Goal: Information Seeking & Learning: Check status

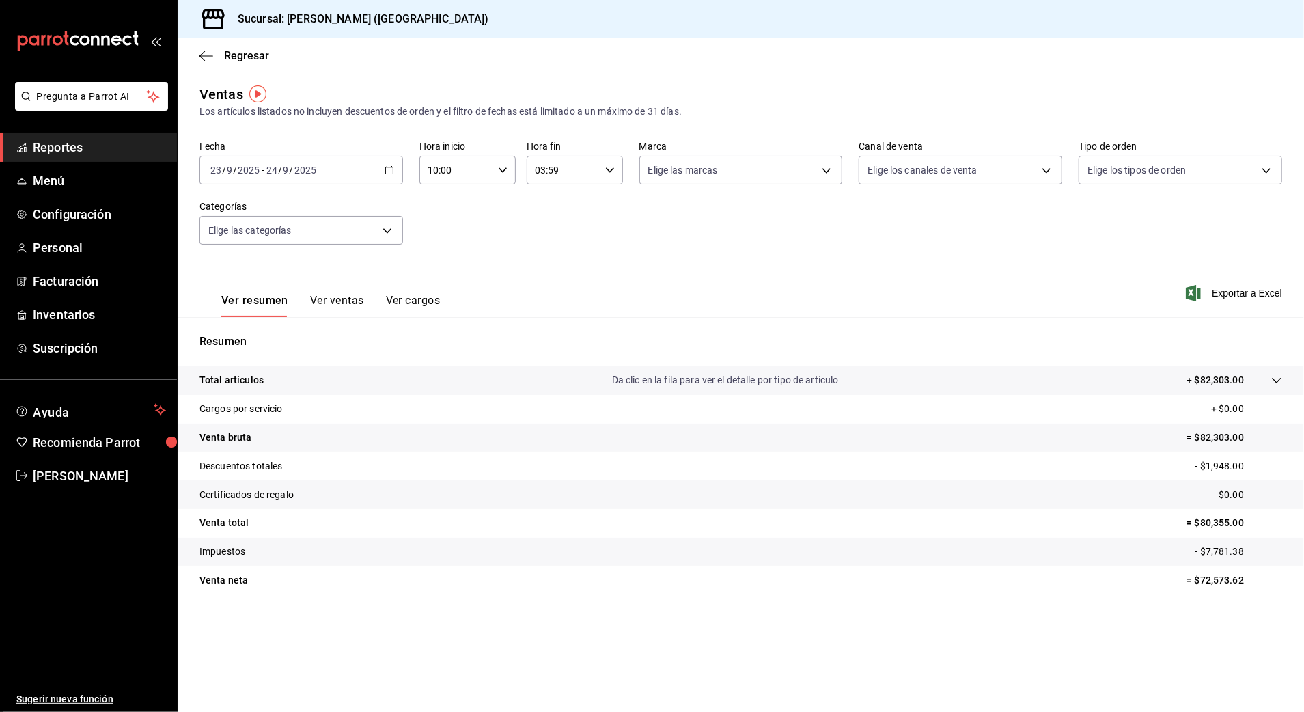
click at [221, 46] on div "Regresar" at bounding box center [741, 55] width 1126 height 35
click at [243, 53] on span "Regresar" at bounding box center [246, 55] width 45 height 13
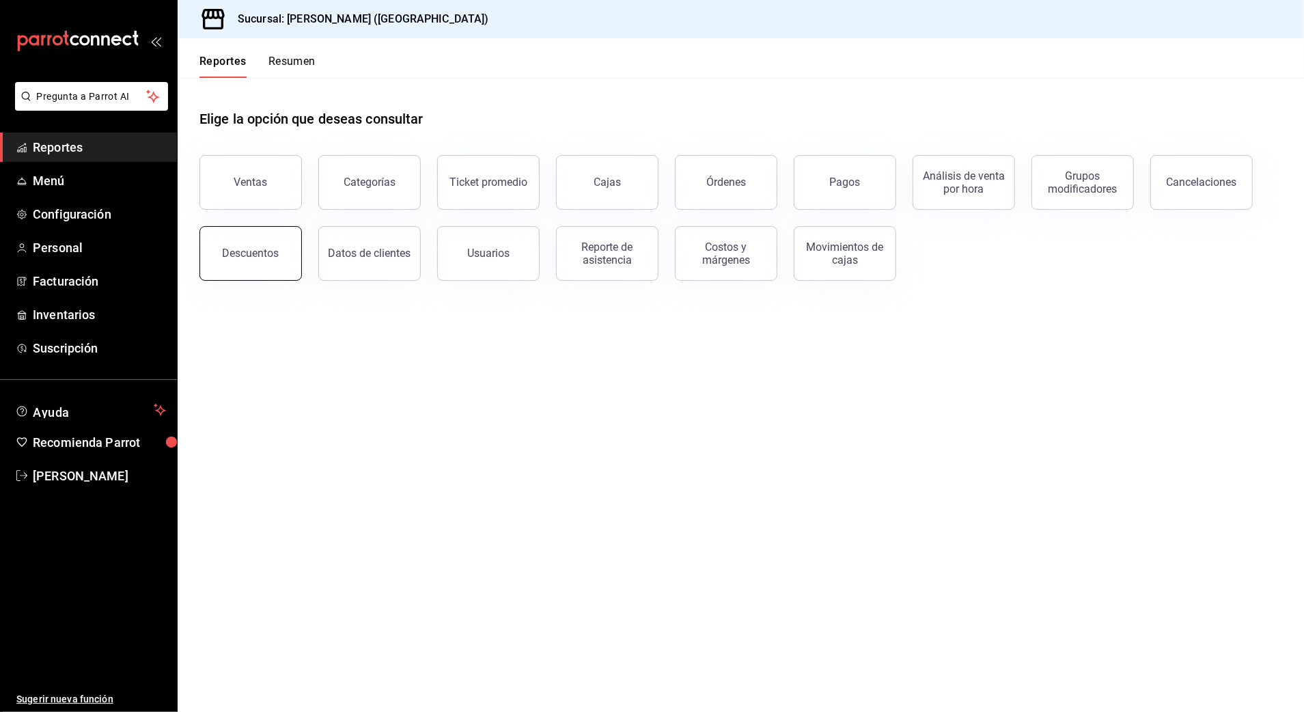
click at [243, 266] on button "Descuentos" at bounding box center [250, 253] width 102 height 55
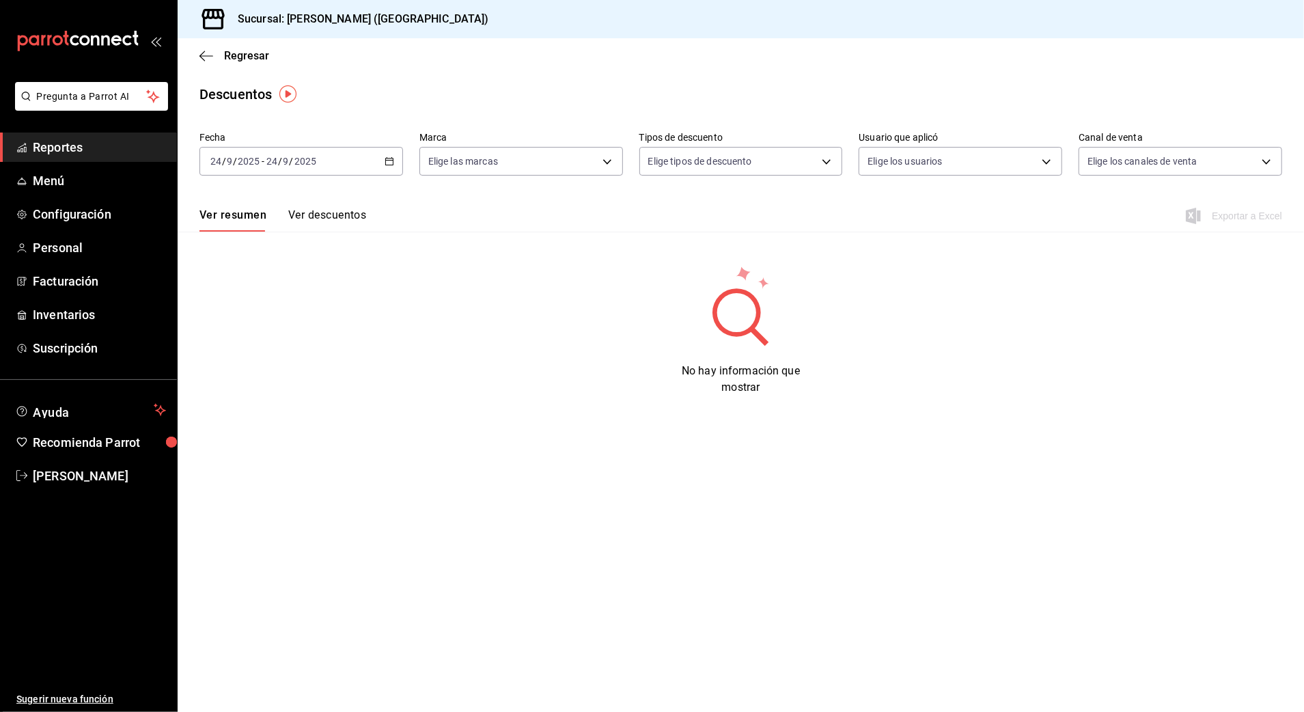
click at [311, 168] on div "[DATE] [DATE] - [DATE] [DATE]" at bounding box center [301, 161] width 204 height 29
click at [272, 356] on span "Rango de fechas" at bounding box center [264, 356] width 106 height 14
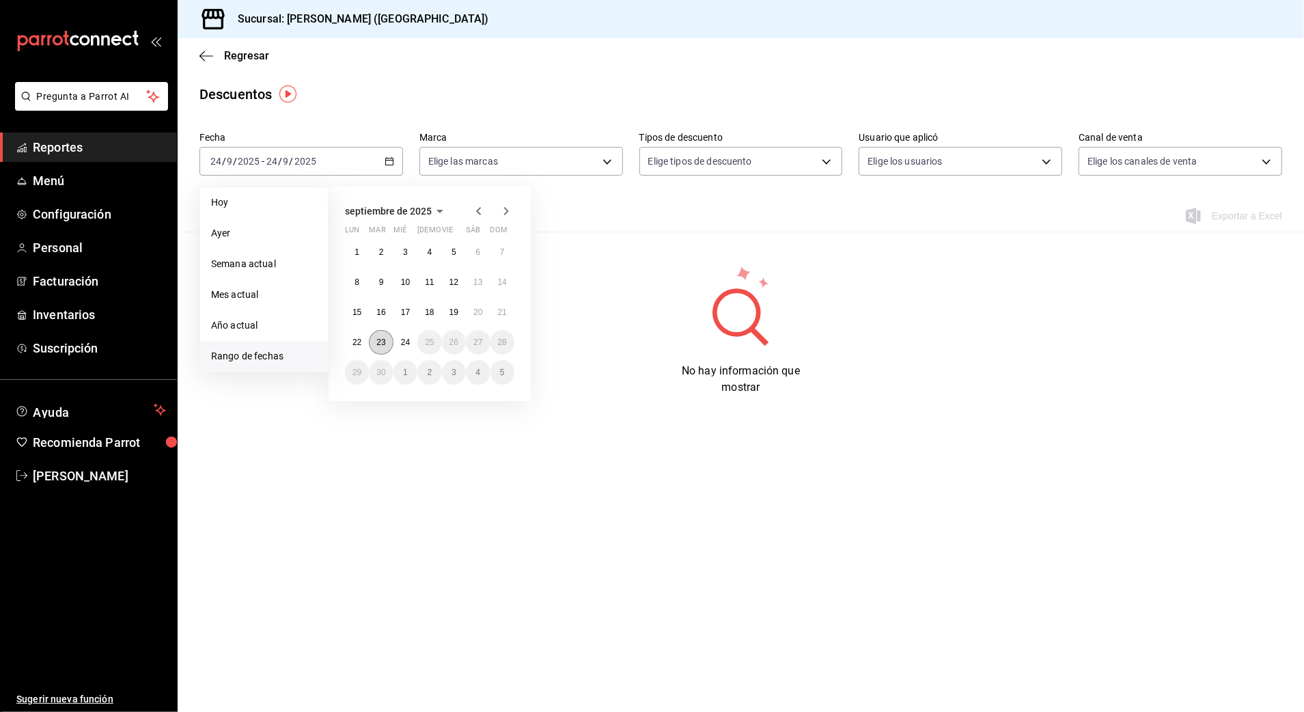
click at [387, 346] on button "23" at bounding box center [381, 342] width 24 height 25
click at [408, 344] on abbr "24" at bounding box center [405, 342] width 9 height 10
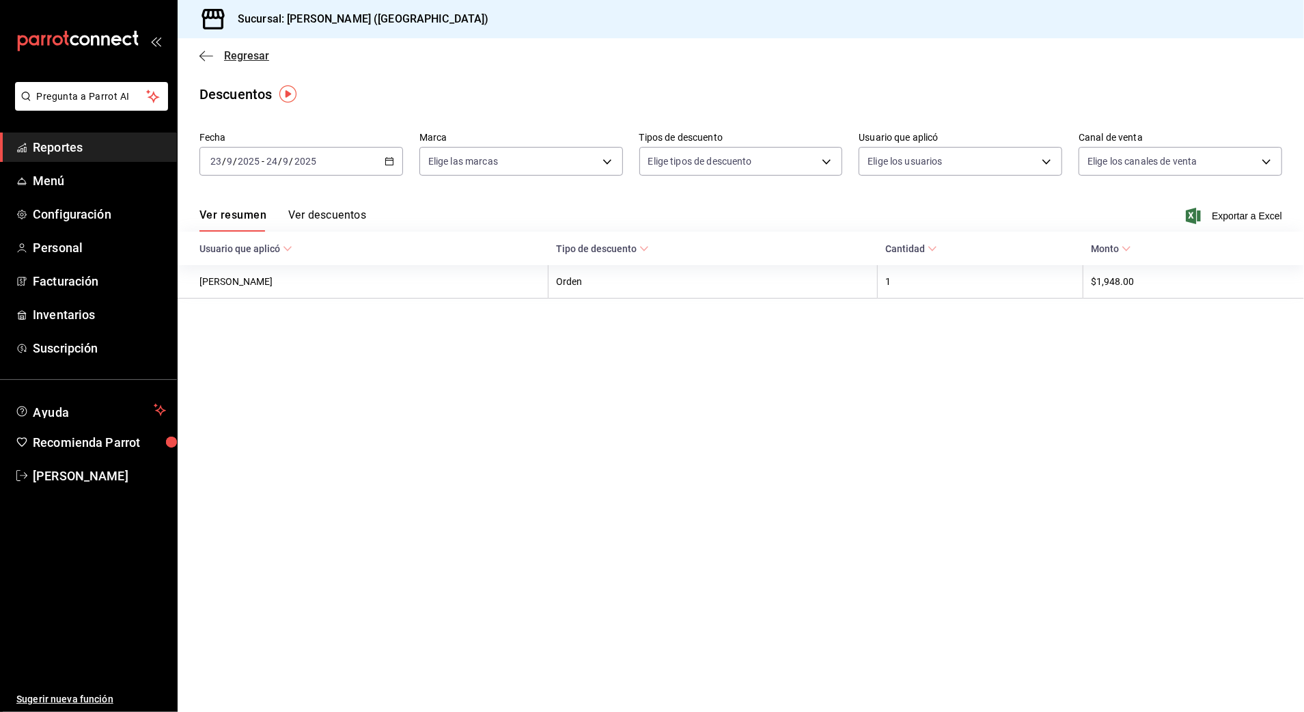
click at [251, 59] on span "Regresar" at bounding box center [246, 55] width 45 height 13
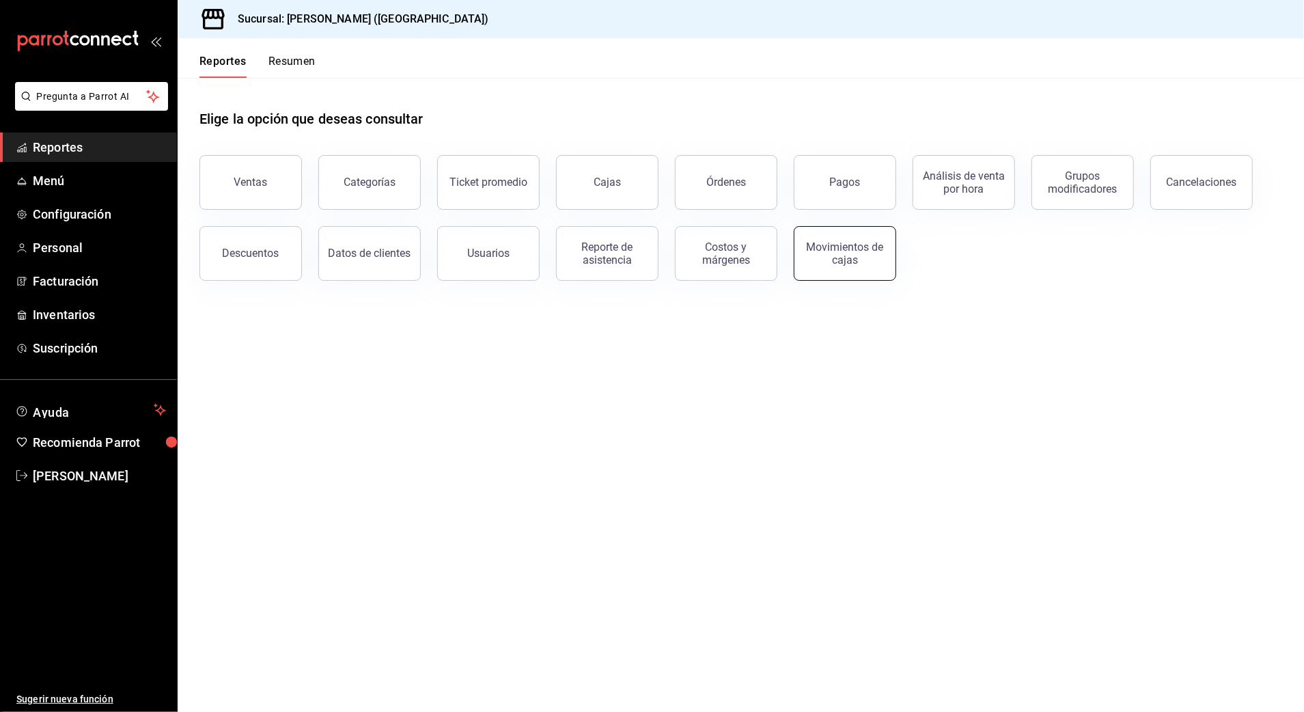
click at [839, 249] on div "Movimientos de cajas" at bounding box center [844, 253] width 85 height 26
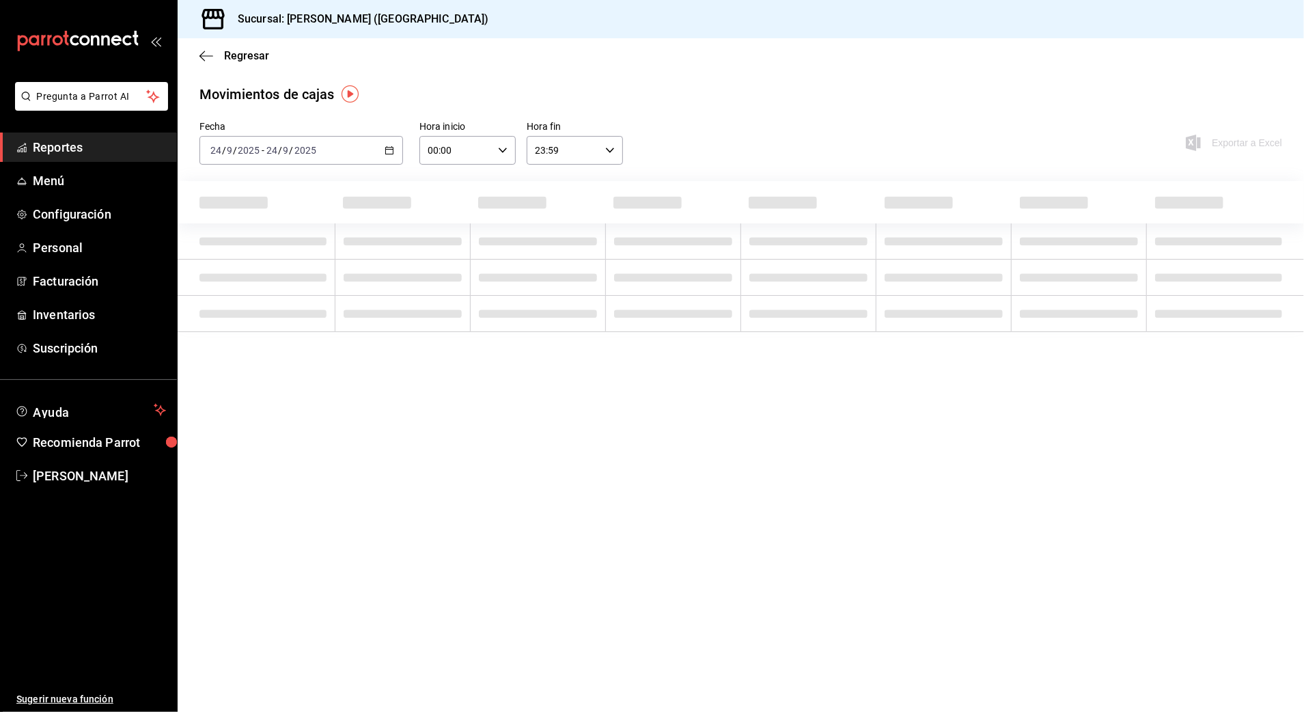
click at [337, 143] on div "[DATE] [DATE] - [DATE] [DATE]" at bounding box center [301, 150] width 204 height 29
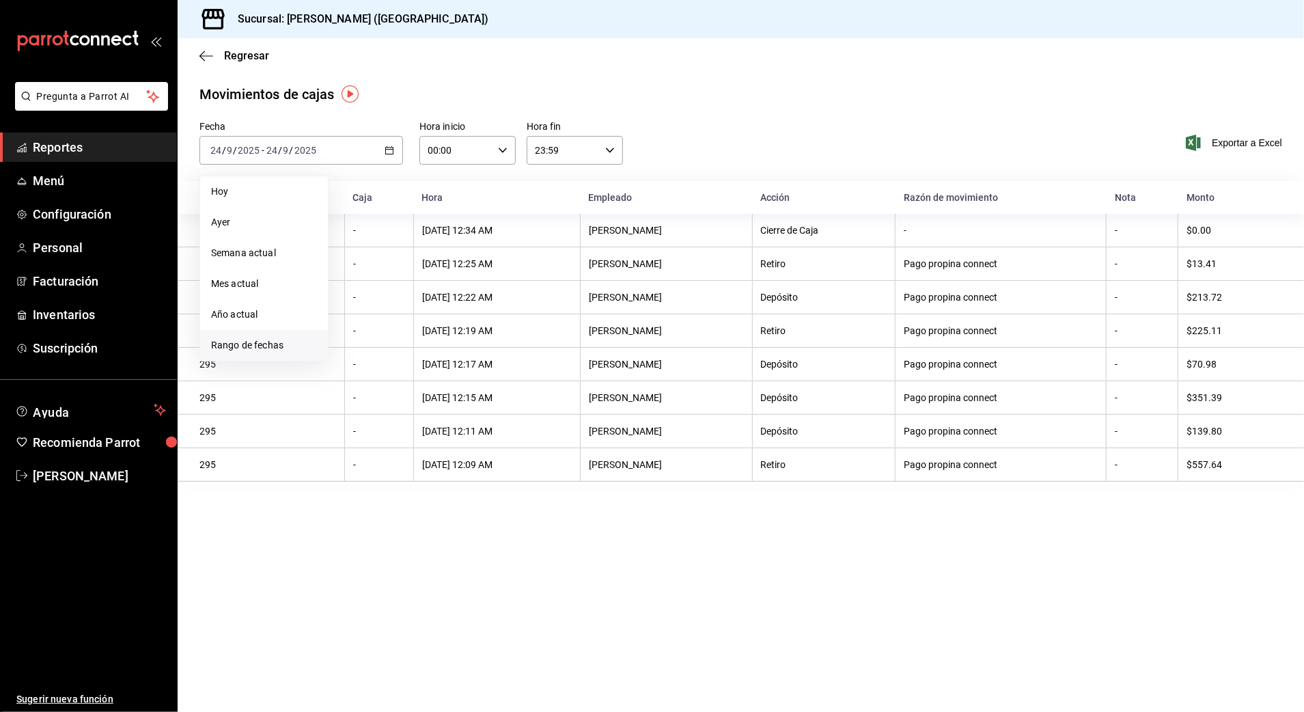
click at [266, 341] on span "Rango de fechas" at bounding box center [264, 345] width 106 height 14
click at [378, 334] on abbr "23" at bounding box center [380, 331] width 9 height 10
click at [402, 334] on abbr "24" at bounding box center [405, 331] width 9 height 10
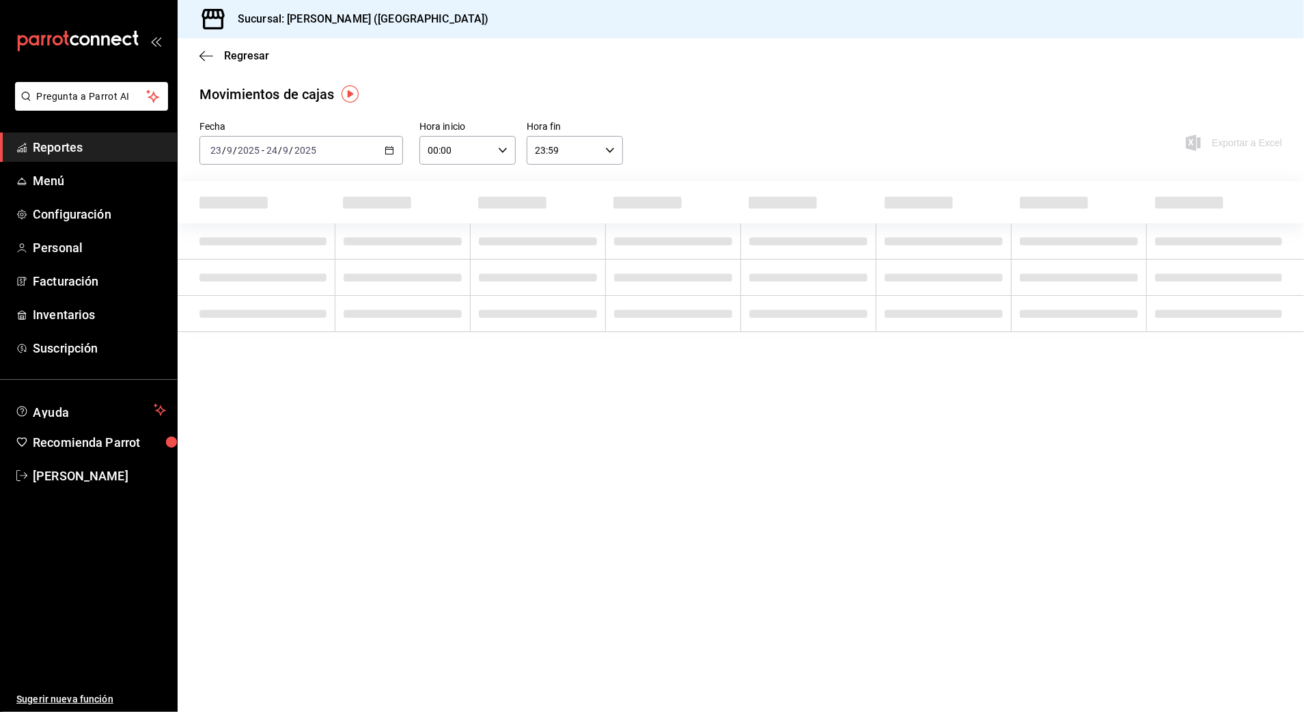
click at [478, 160] on input "00:00" at bounding box center [455, 150] width 73 height 27
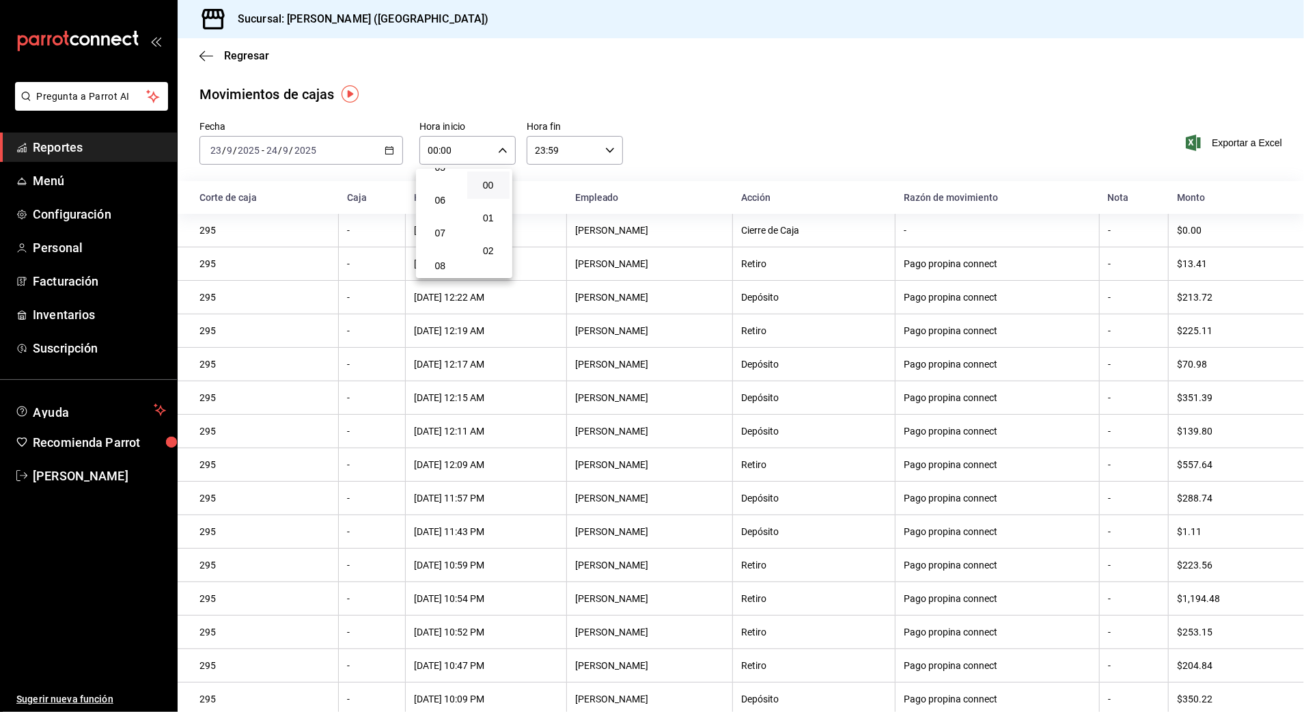
scroll to position [273, 0]
click at [445, 242] on span "10" at bounding box center [440, 239] width 27 height 11
type input "10:00"
click at [588, 142] on div at bounding box center [652, 356] width 1304 height 712
click at [570, 164] on div "23:59 Hora fin" at bounding box center [575, 150] width 96 height 29
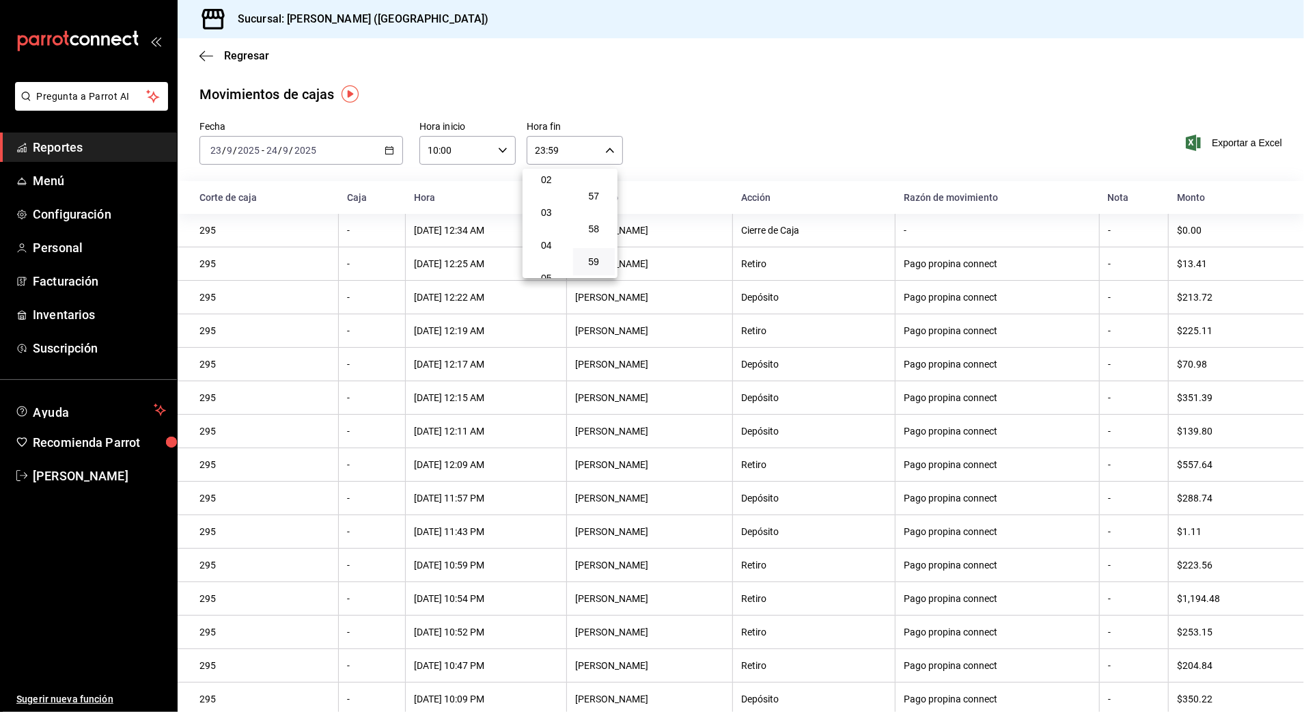
scroll to position [40, 0]
click at [552, 239] on span "03" at bounding box center [546, 243] width 26 height 11
type input "03:59"
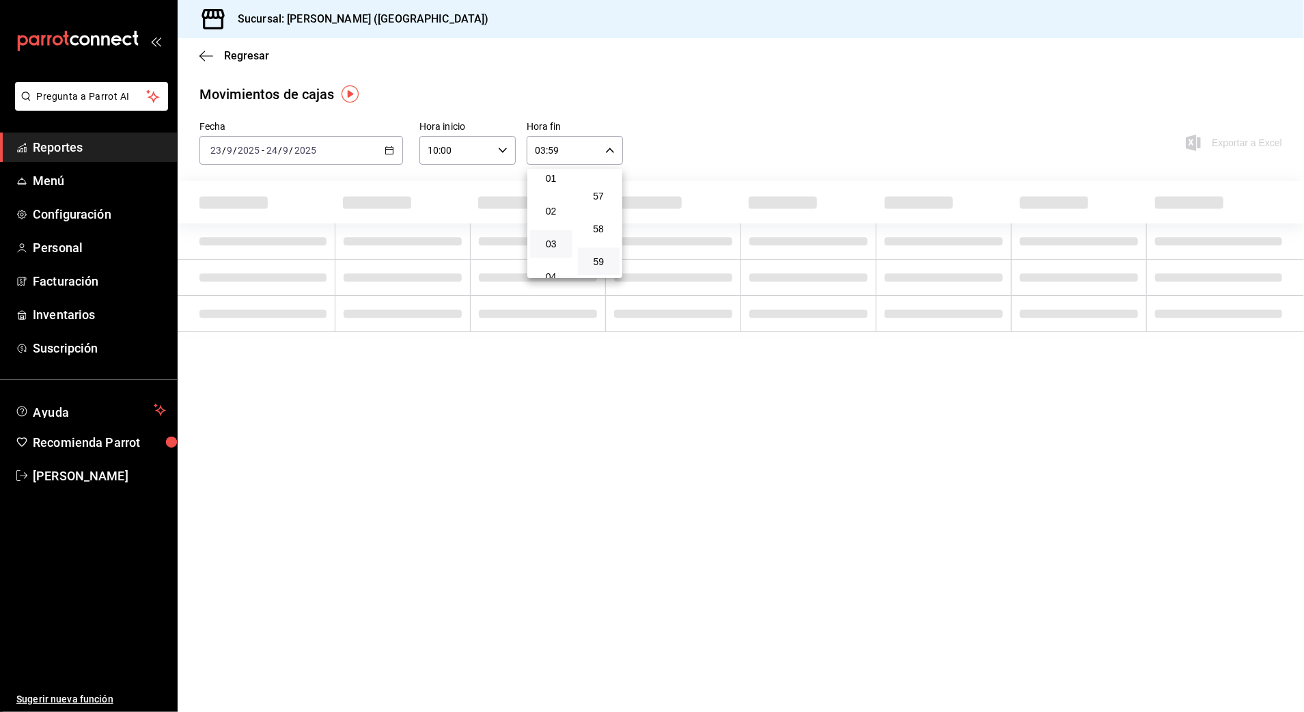
click at [776, 111] on div at bounding box center [652, 356] width 1304 height 712
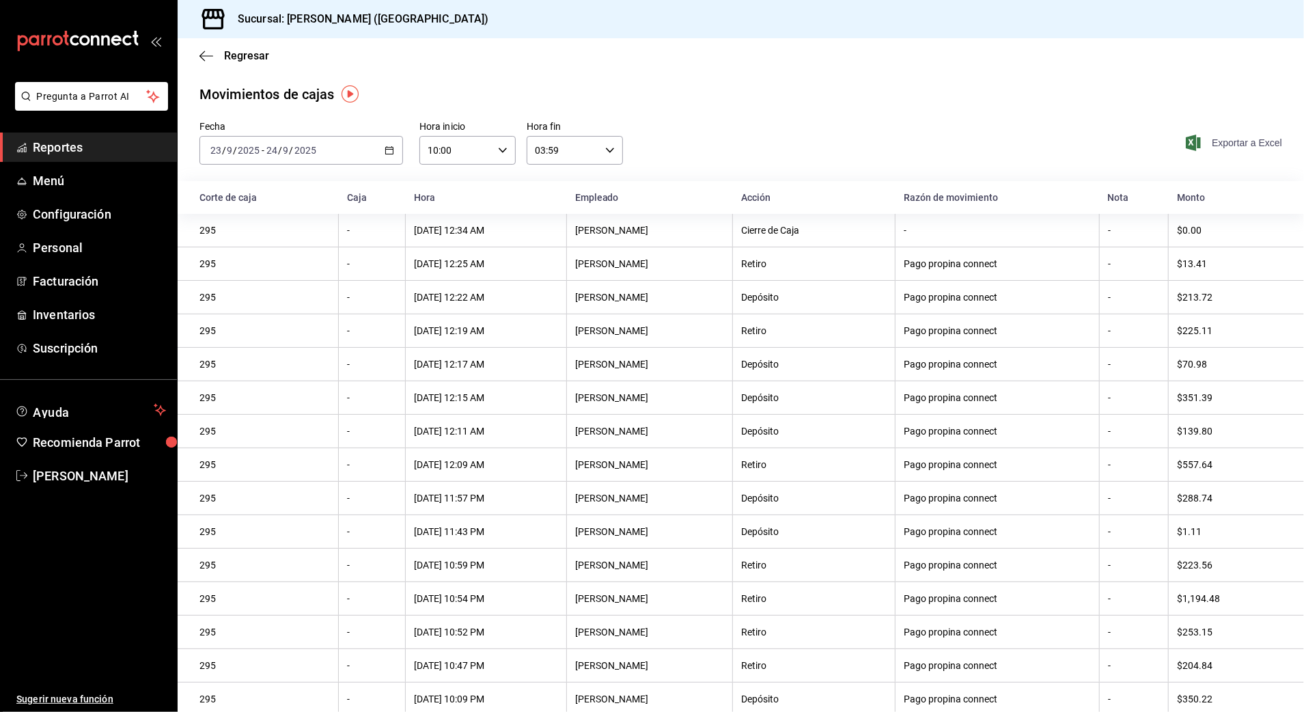
click at [1251, 141] on span "Exportar a Excel" at bounding box center [1235, 143] width 94 height 16
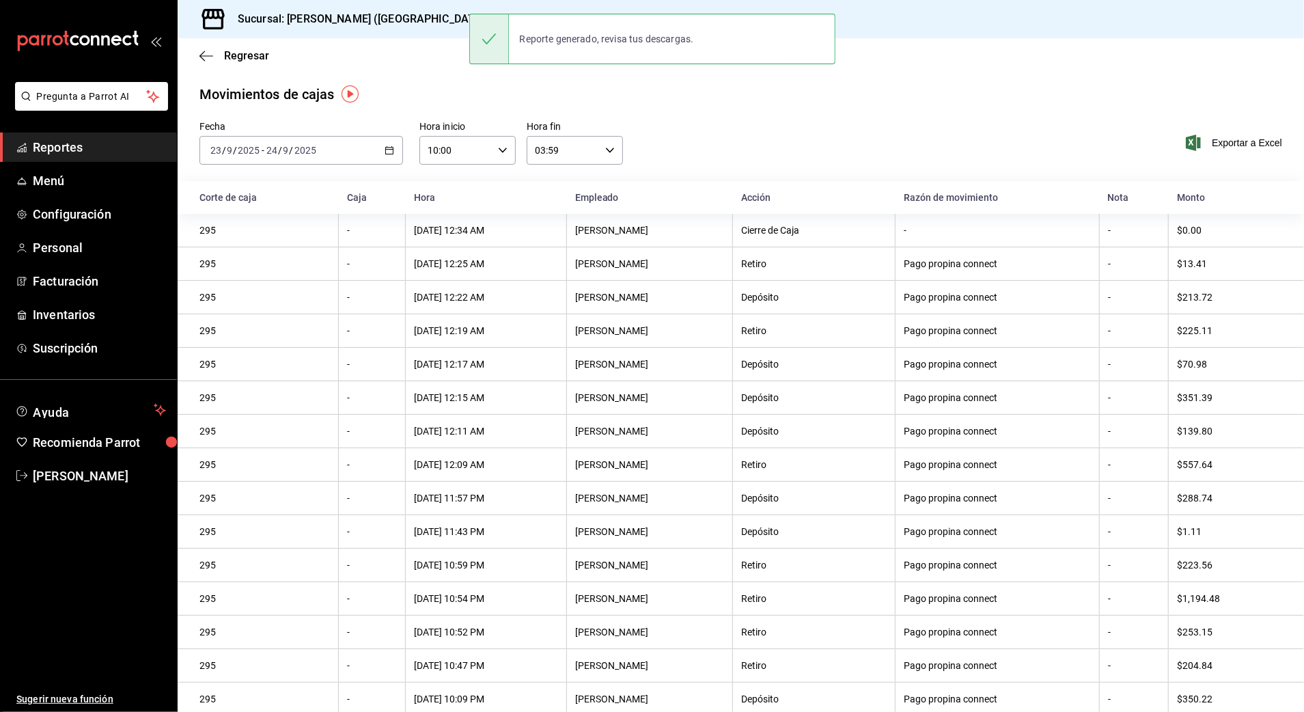
click at [787, 324] on th "Retiro" at bounding box center [814, 330] width 163 height 33
drag, startPoint x: 719, startPoint y: 132, endPoint x: 705, endPoint y: 124, distance: 15.9
click at [717, 130] on div "Fecha [DATE] [DATE] - [DATE] [DATE] Hora inicio 10:00 Hora inicio Hora fin 03:5…" at bounding box center [741, 151] width 1126 height 60
click at [249, 61] on span "Regresar" at bounding box center [246, 55] width 45 height 13
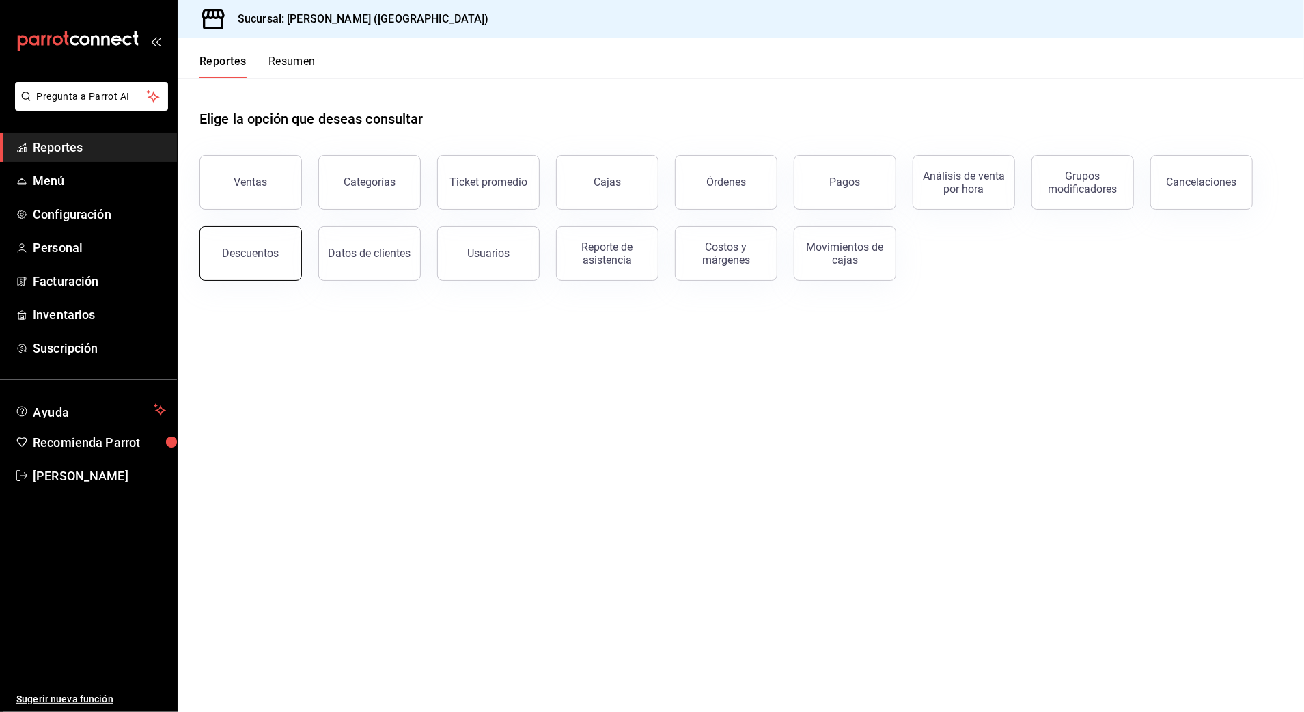
click at [250, 255] on div "Descuentos" at bounding box center [251, 253] width 57 height 13
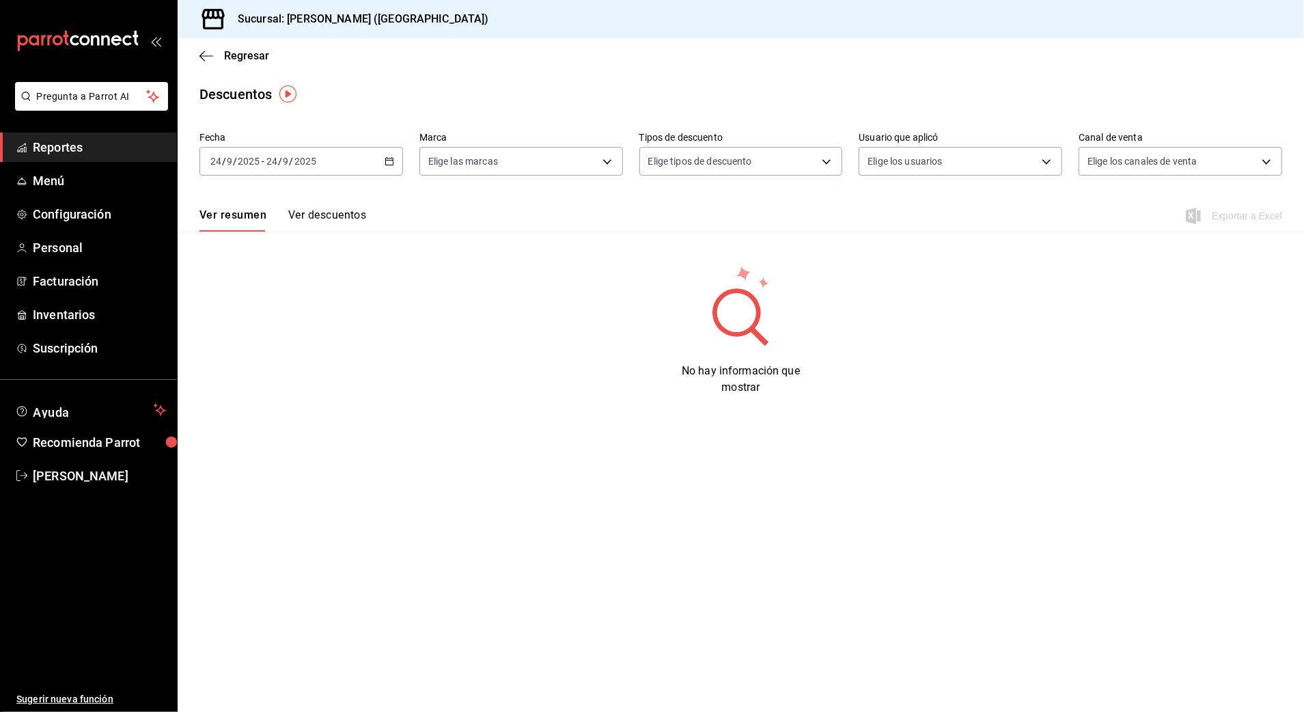
click at [351, 160] on div "[DATE] [DATE] - [DATE] [DATE]" at bounding box center [301, 161] width 204 height 29
click at [274, 356] on span "Rango de fechas" at bounding box center [264, 356] width 106 height 14
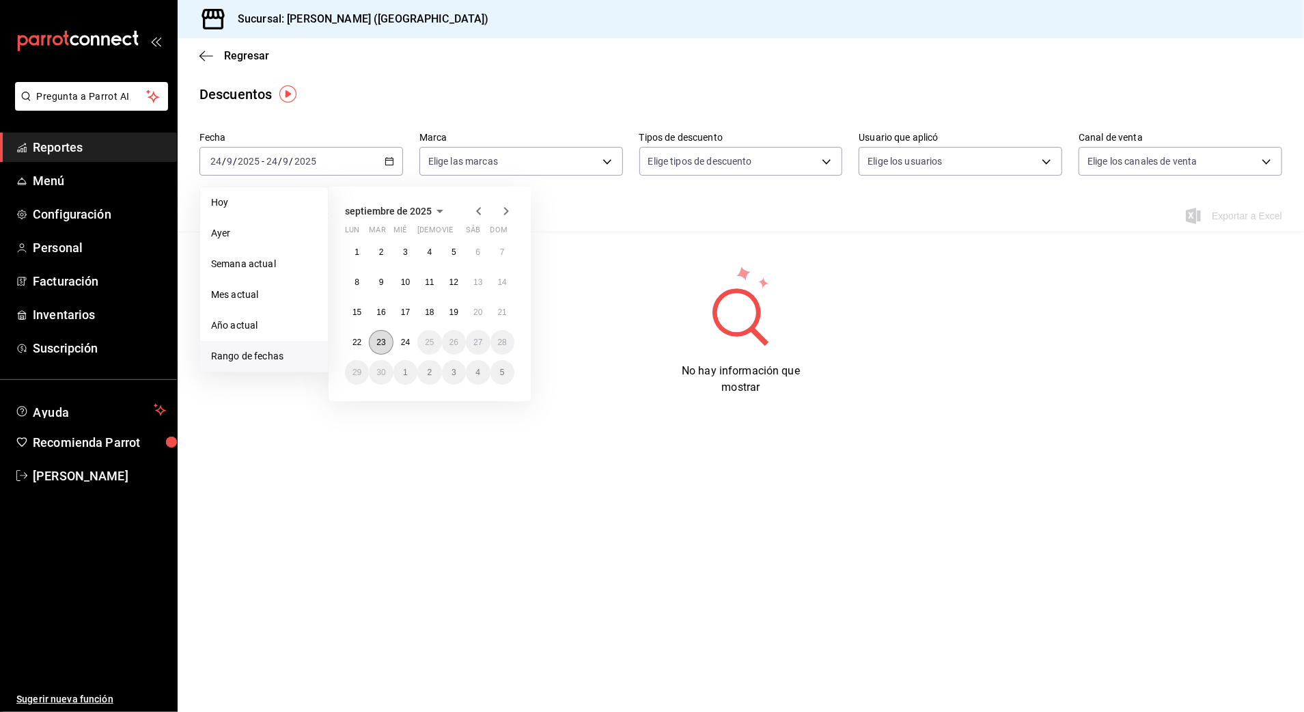
click at [388, 344] on button "23" at bounding box center [381, 342] width 24 height 25
click at [397, 343] on button "24" at bounding box center [405, 342] width 24 height 25
